Goal: Information Seeking & Learning: Learn about a topic

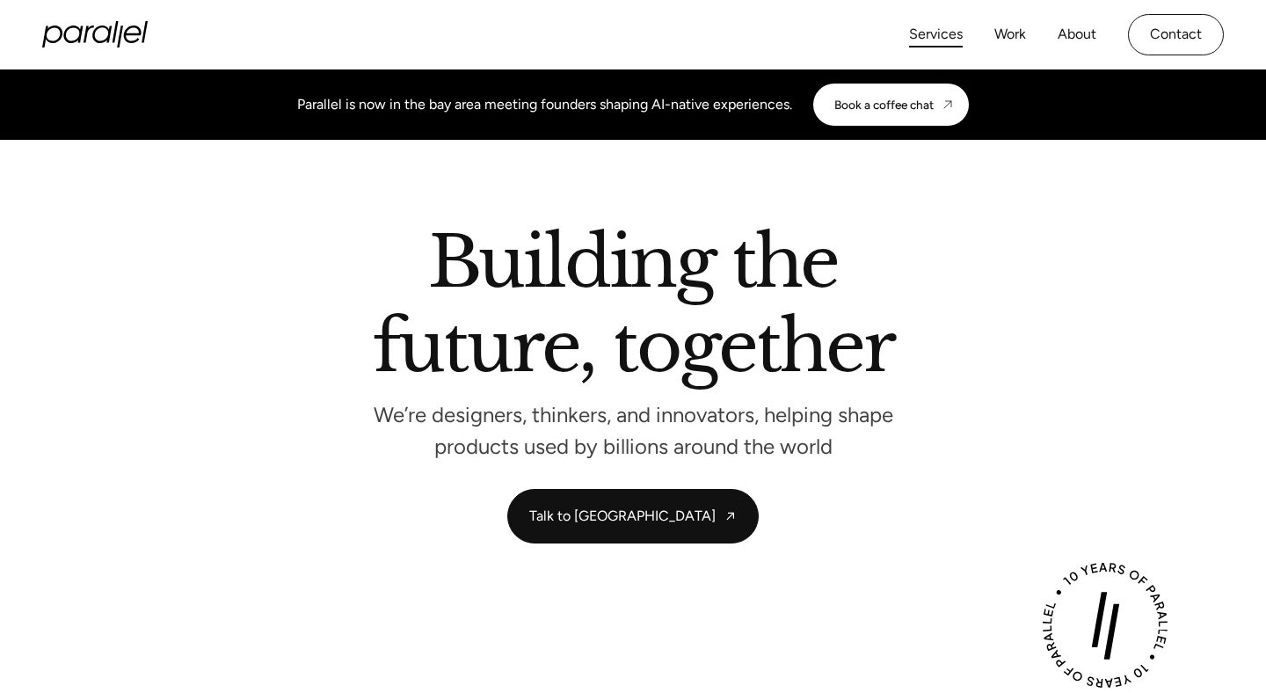
click at [951, 33] on link "Services" at bounding box center [936, 35] width 54 height 26
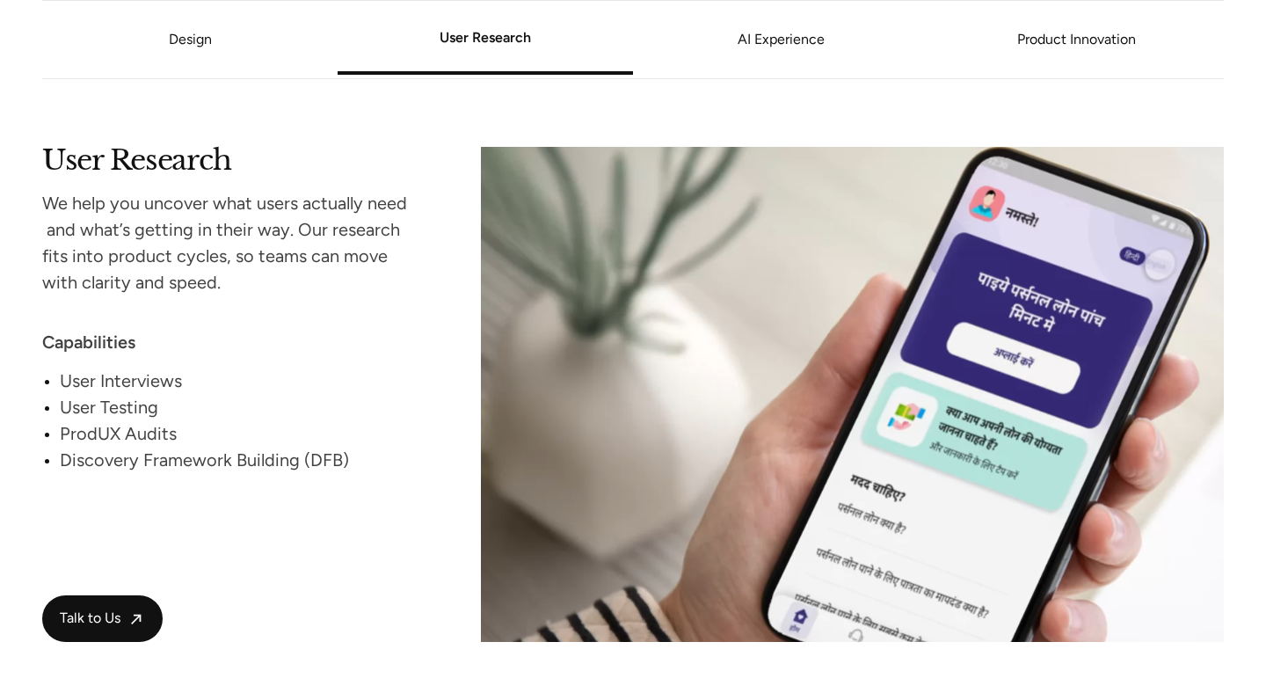
scroll to position [2268, 0]
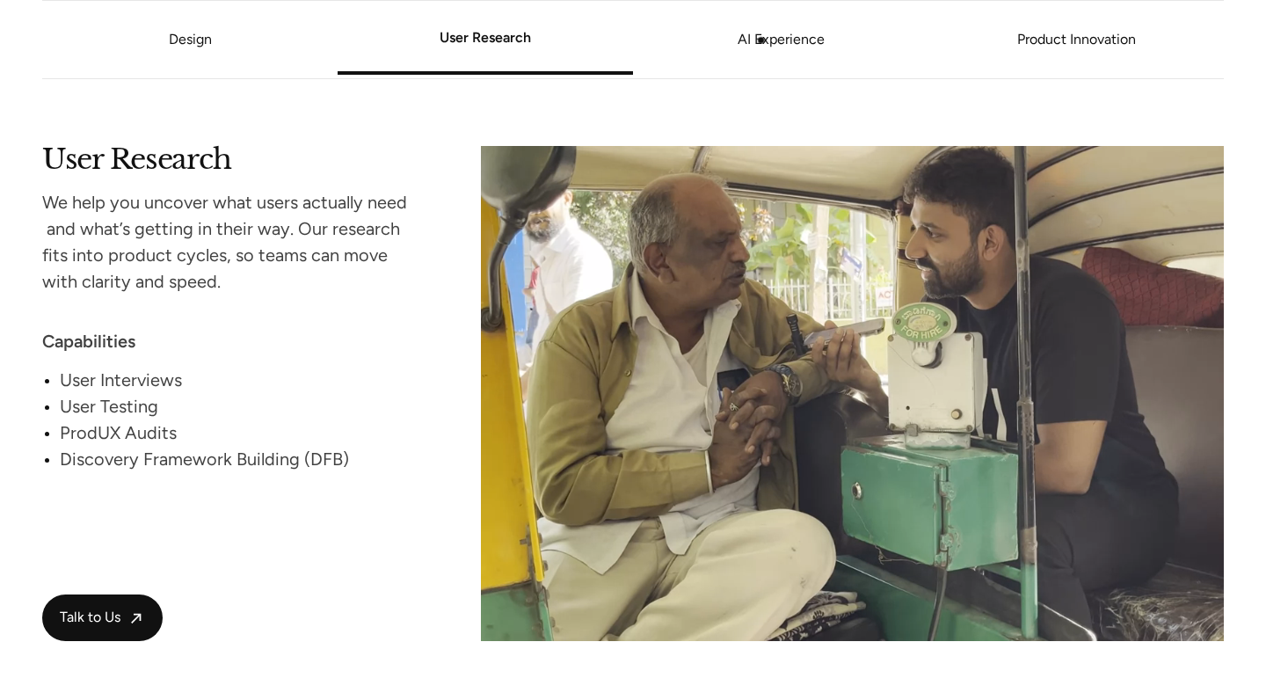
click at [762, 40] on link "AI Experience" at bounding box center [780, 39] width 295 height 11
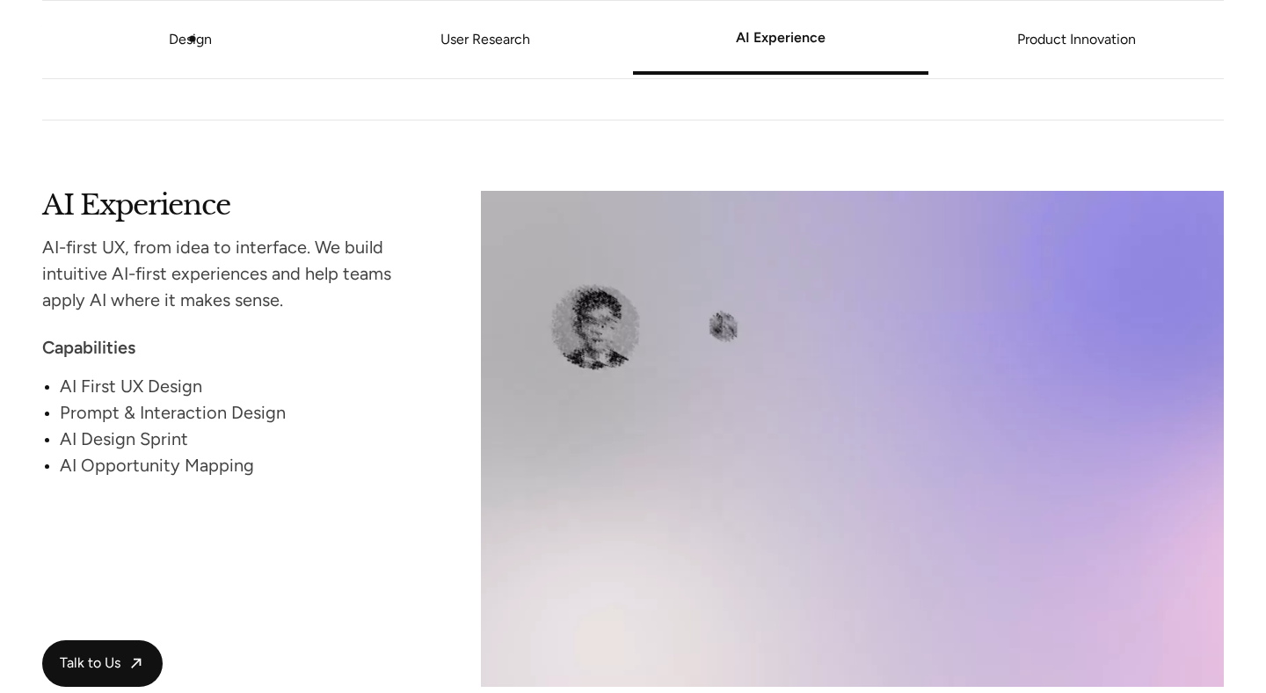
click at [192, 39] on link "Design" at bounding box center [190, 39] width 43 height 17
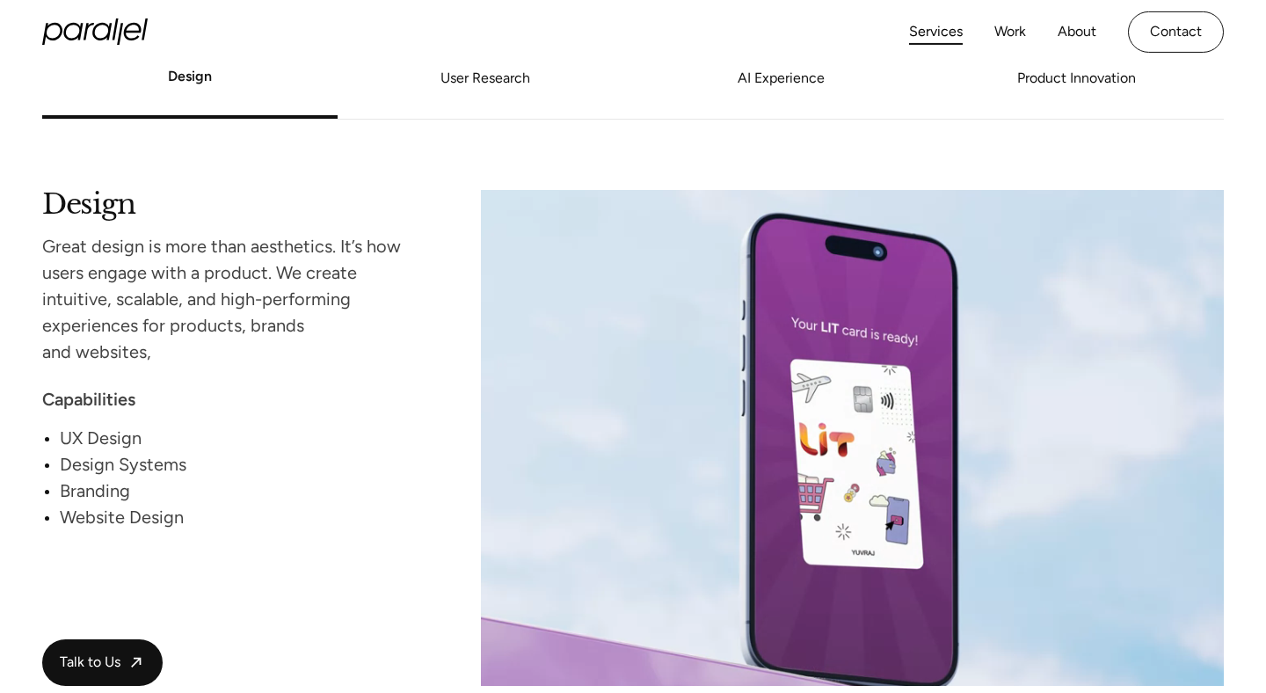
scroll to position [1585, 0]
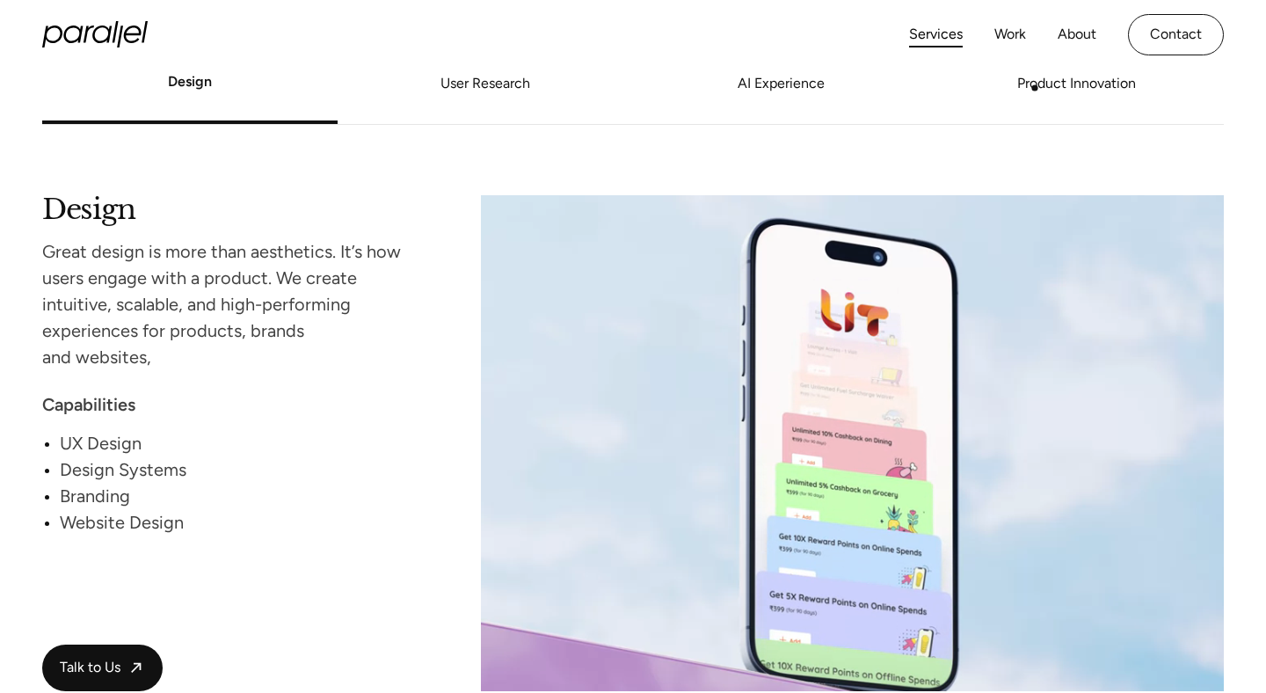
click at [1035, 88] on link "Product Innovation" at bounding box center [1076, 83] width 295 height 11
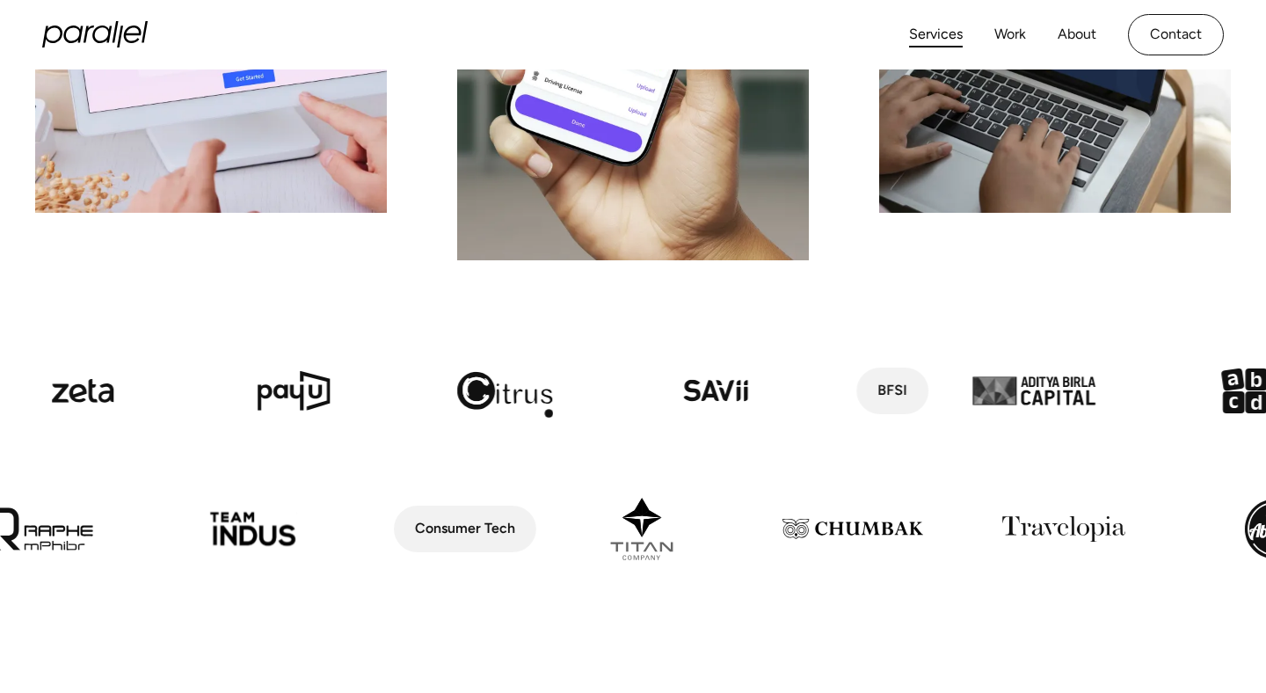
scroll to position [0, 0]
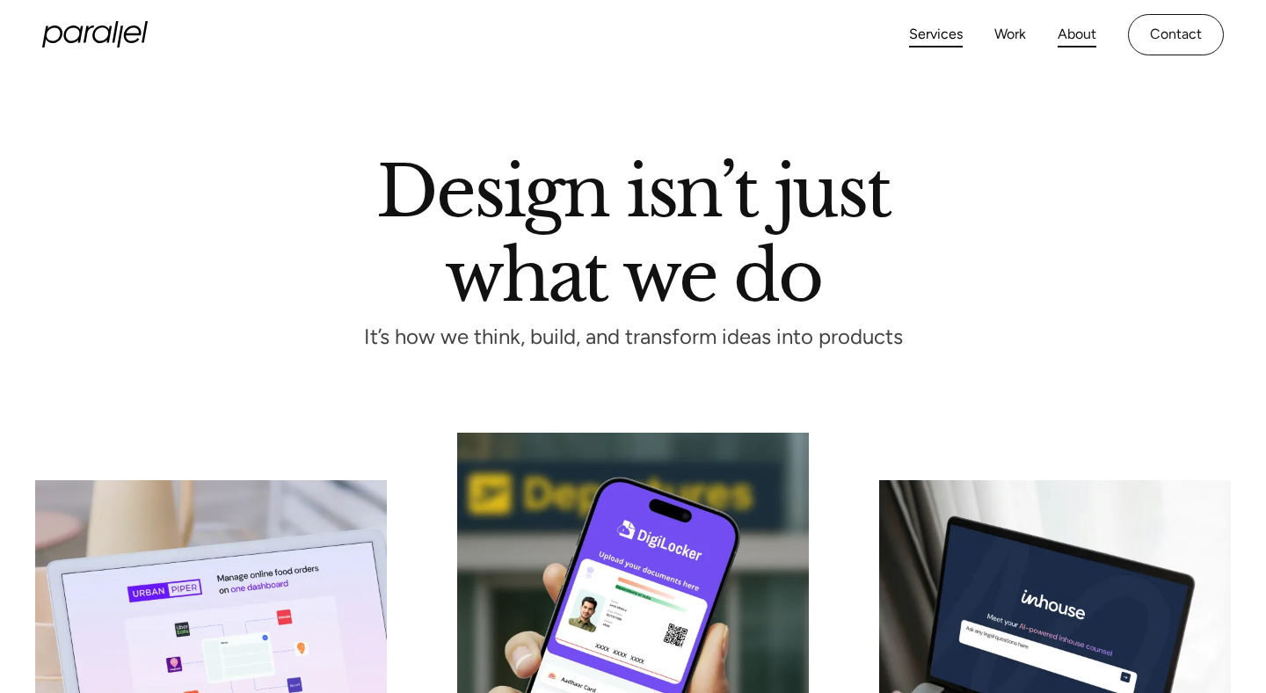
click at [1075, 32] on link "About" at bounding box center [1077, 35] width 39 height 26
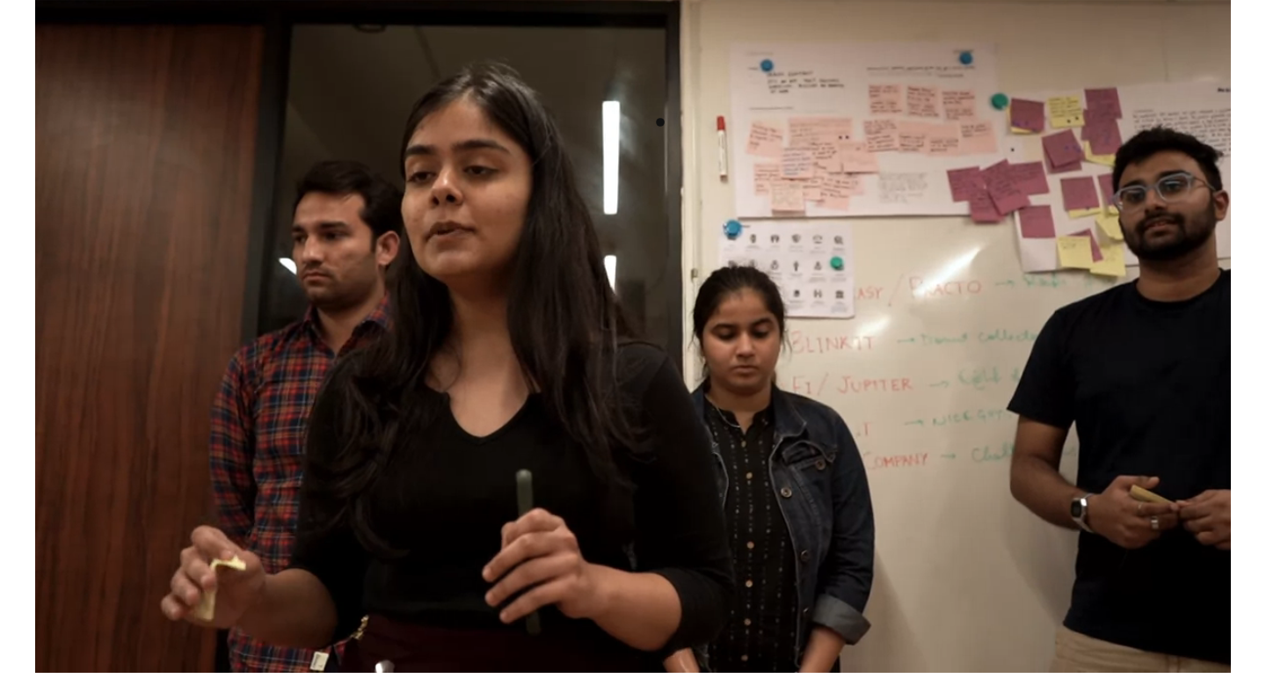
scroll to position [572, 0]
